Goal: Information Seeking & Learning: Learn about a topic

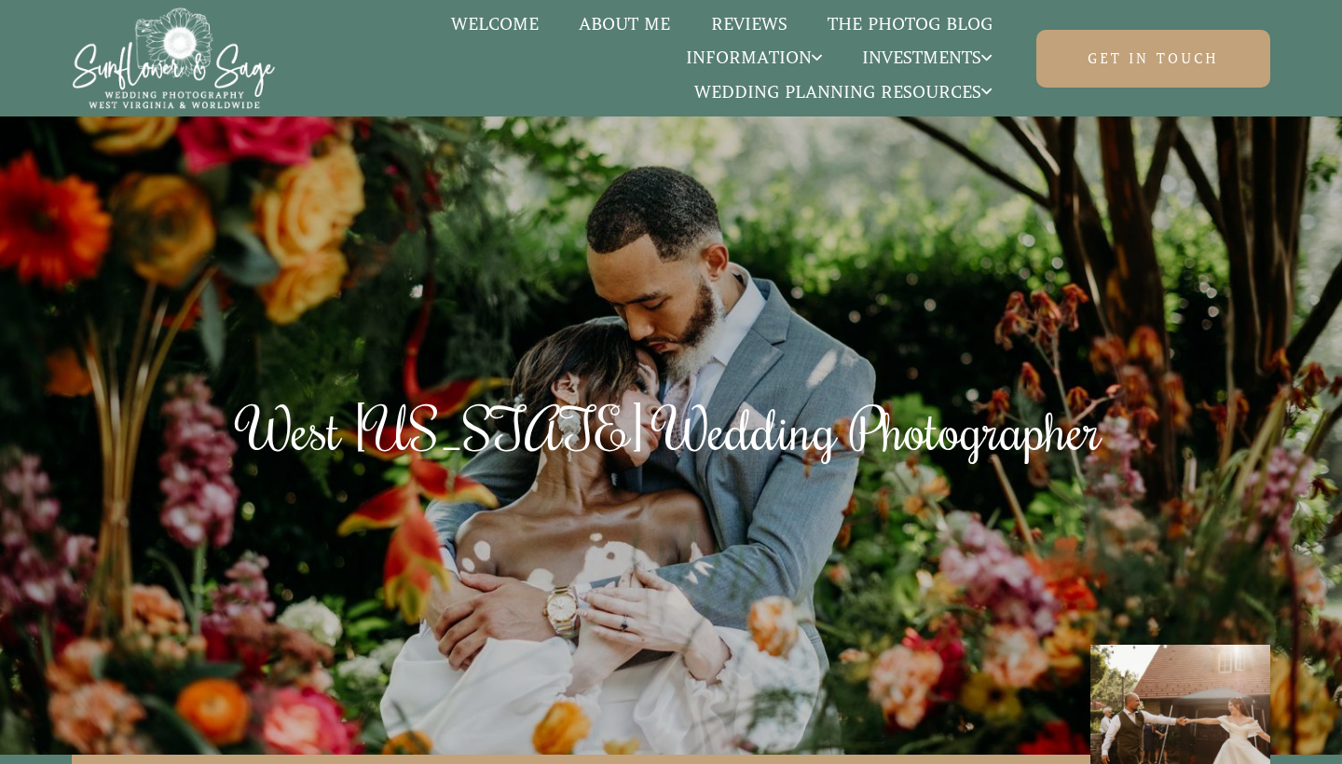
click at [948, 19] on link "The Photog Blog" at bounding box center [909, 24] width 205 height 24
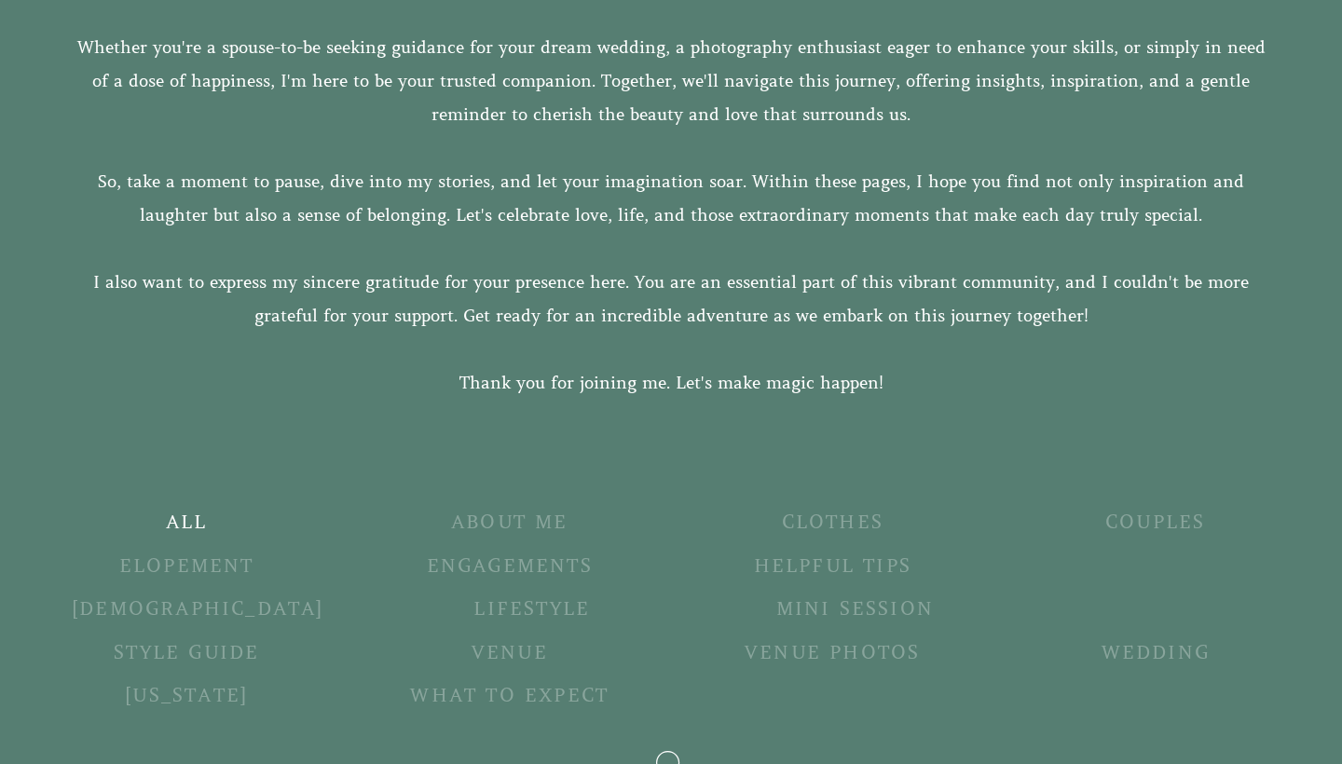
scroll to position [527, 0]
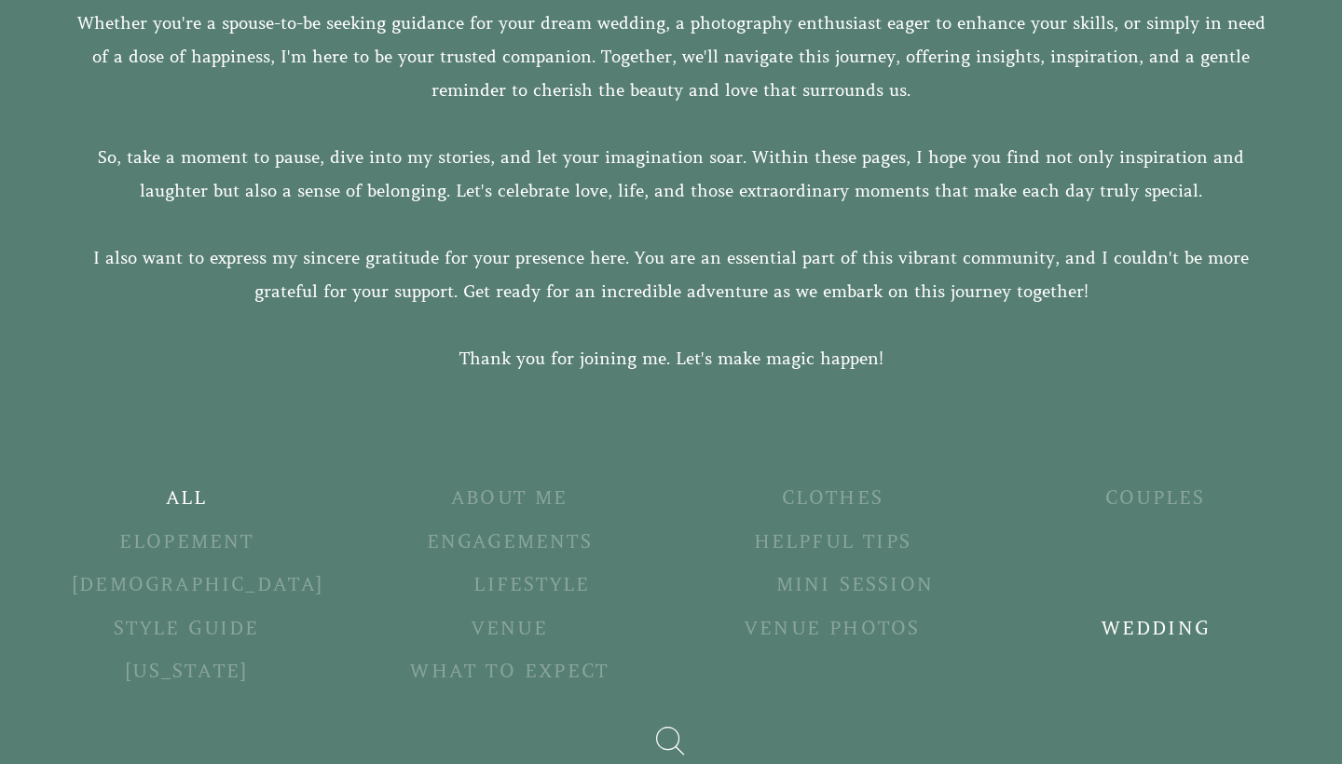
click at [1040, 625] on h5 "Wedding" at bounding box center [1154, 629] width 229 height 25
click at [1040, 621] on h5 "Wedding" at bounding box center [1154, 629] width 229 height 25
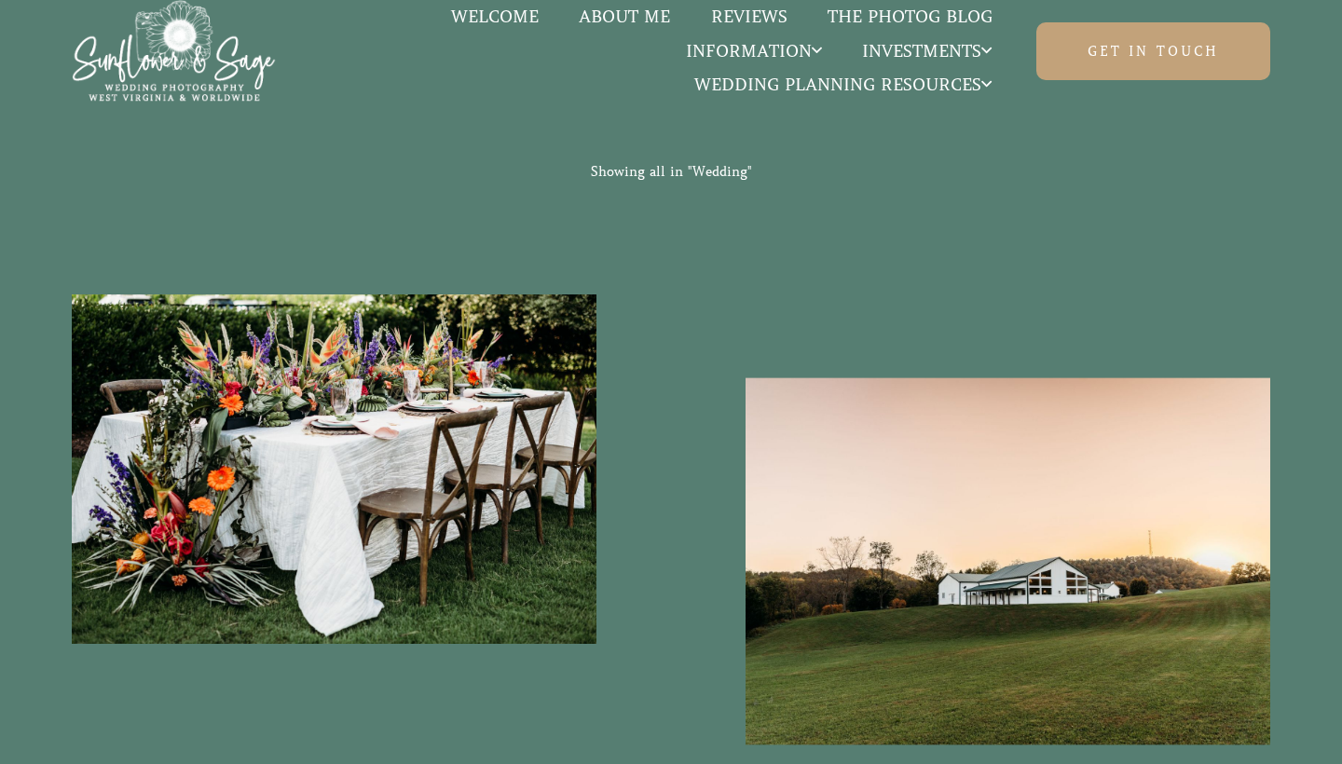
scroll to position [1210, 0]
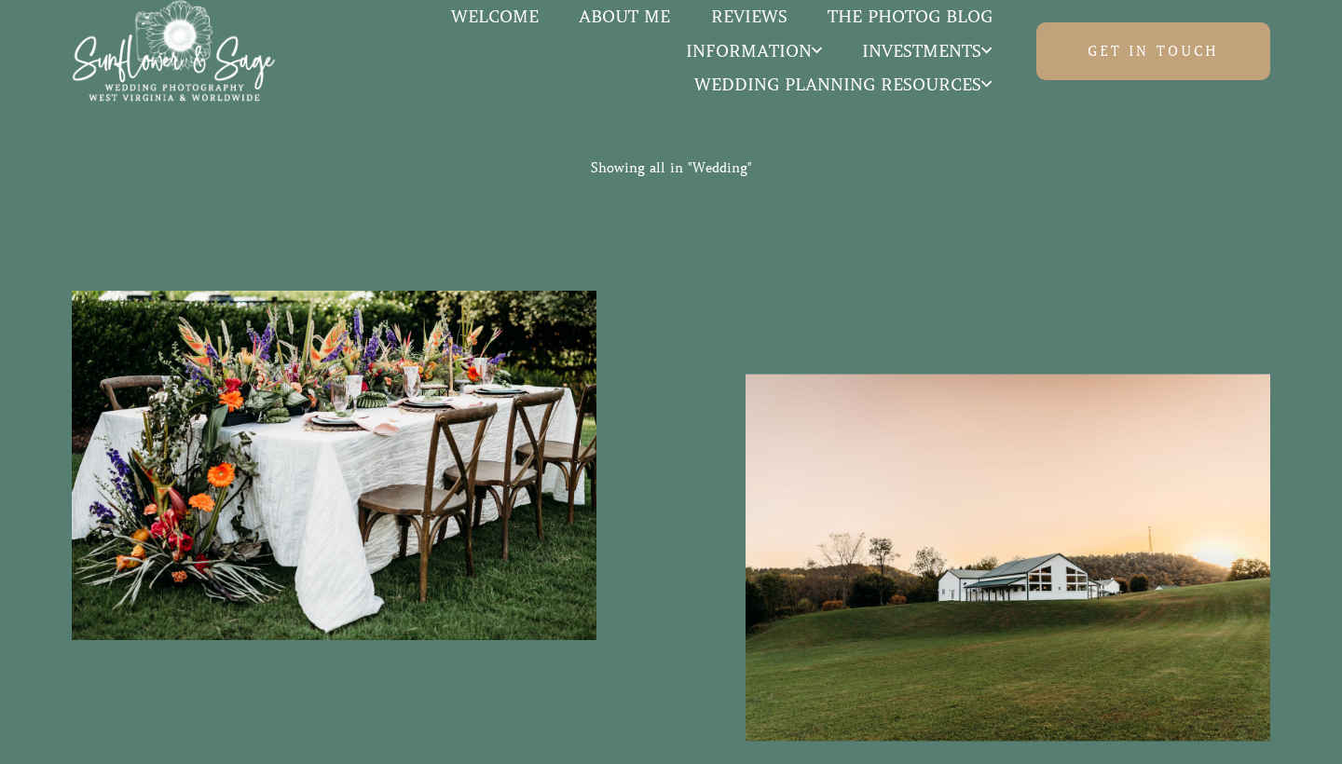
click at [959, 403] on img at bounding box center [1008, 557] width 551 height 625
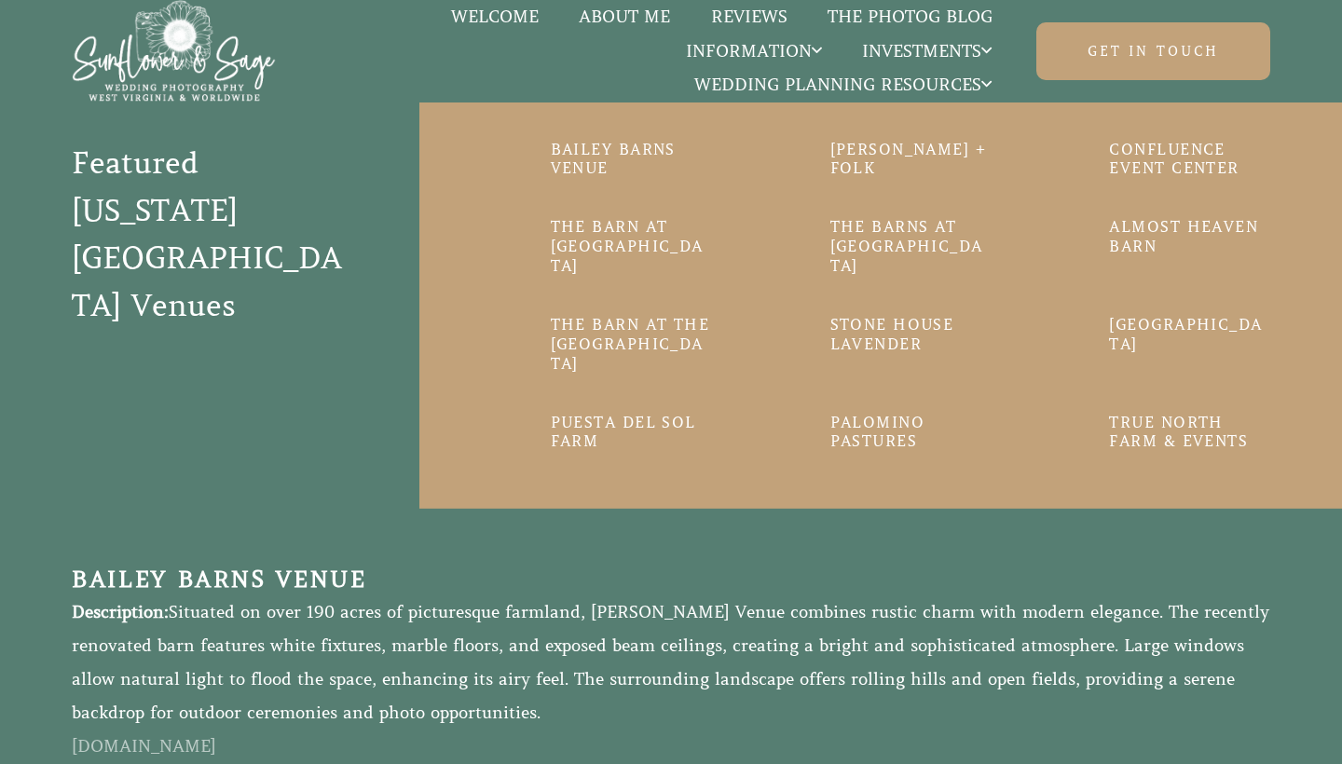
scroll to position [1260, 0]
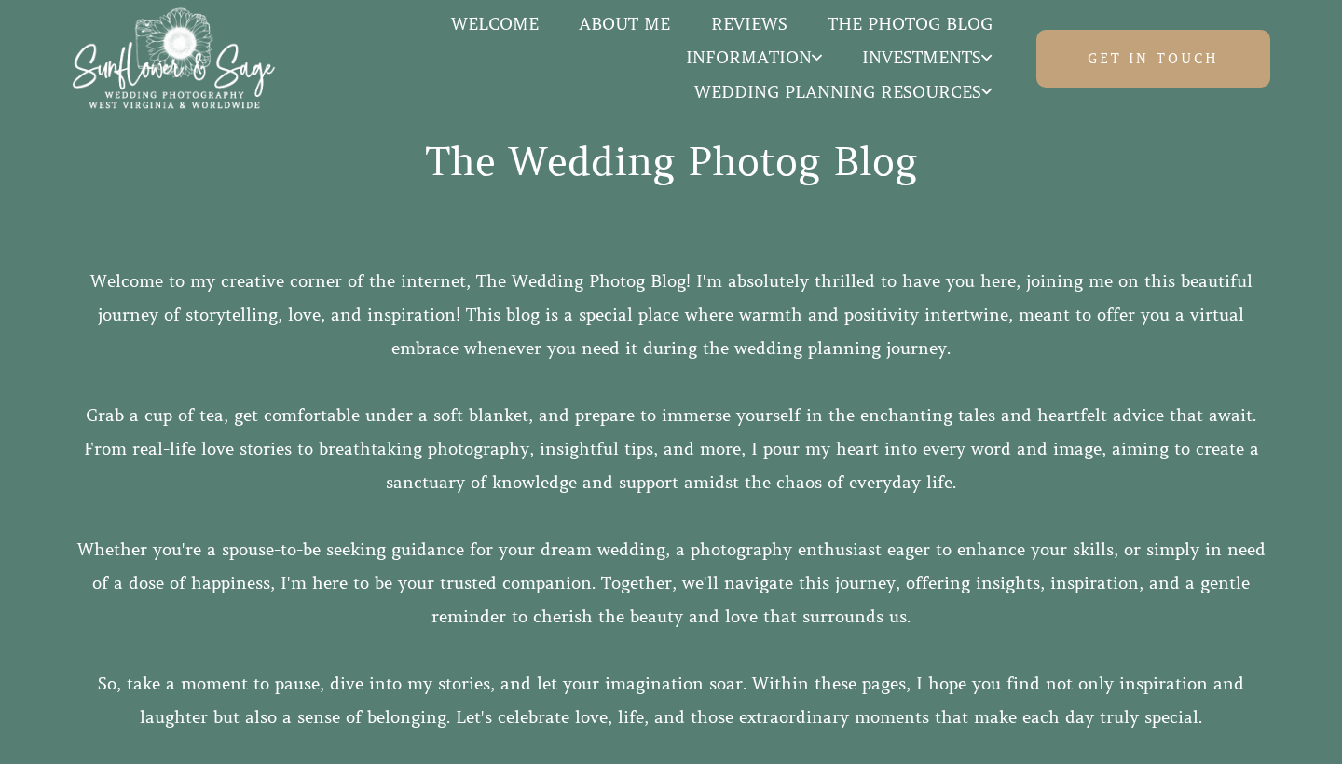
click at [519, 27] on link "Welcome" at bounding box center [496, 24] width 128 height 24
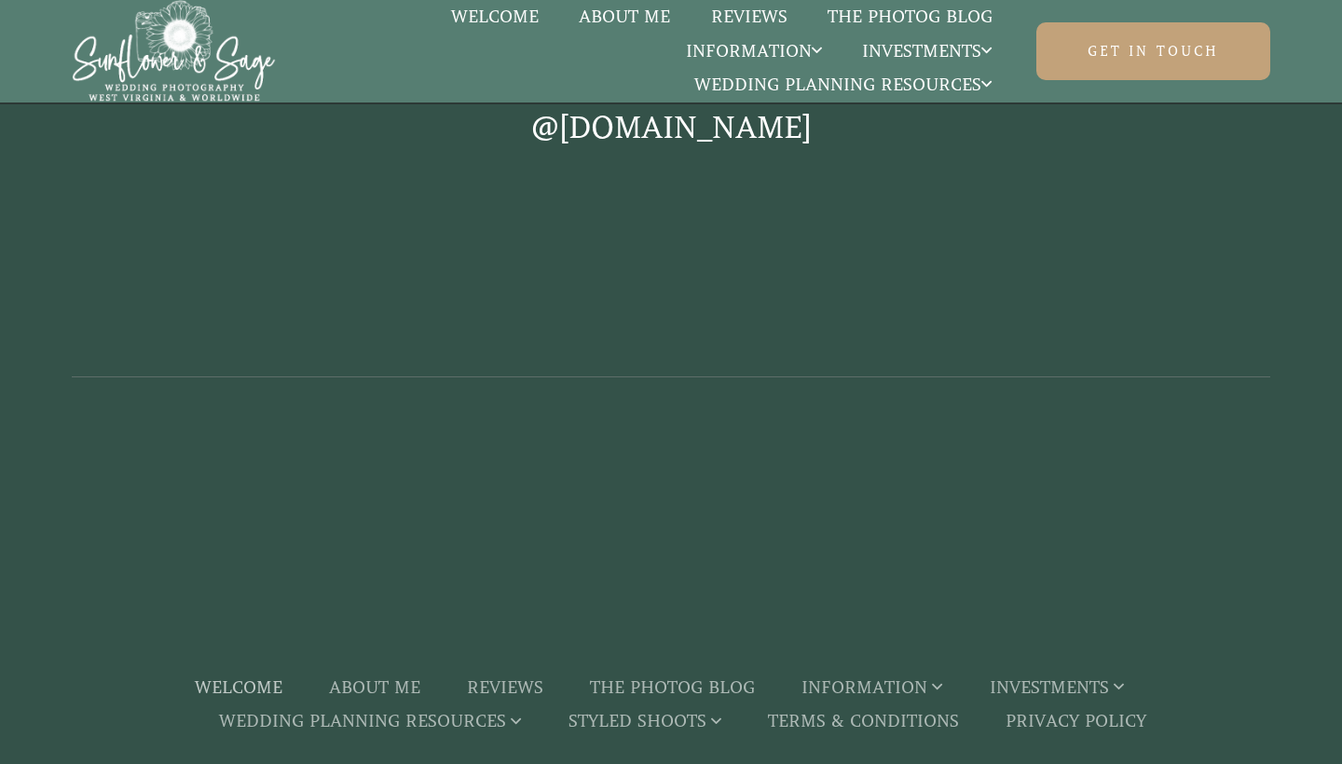
scroll to position [6061, 0]
